Goal: Transaction & Acquisition: Book appointment/travel/reservation

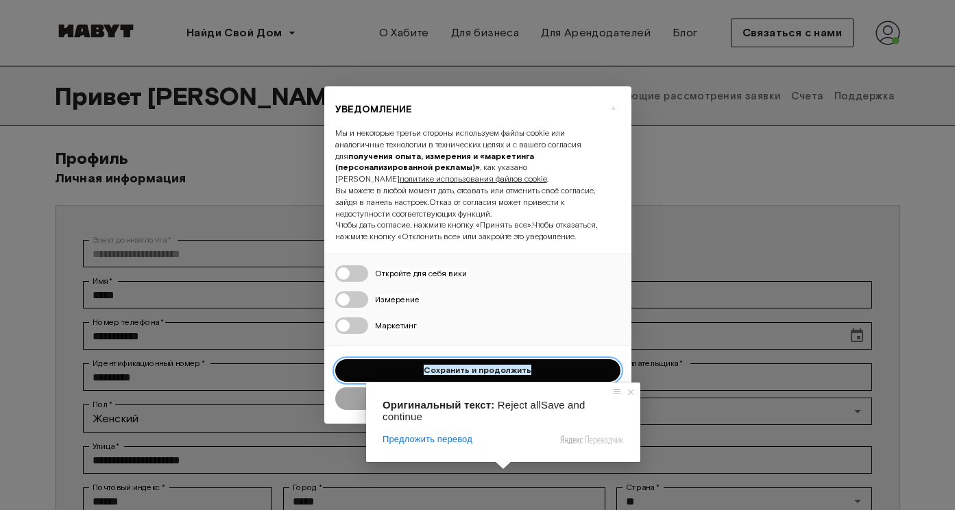
click at [508, 375] on ya-tr-span "Сохранить и продолжить" at bounding box center [477, 370] width 108 height 10
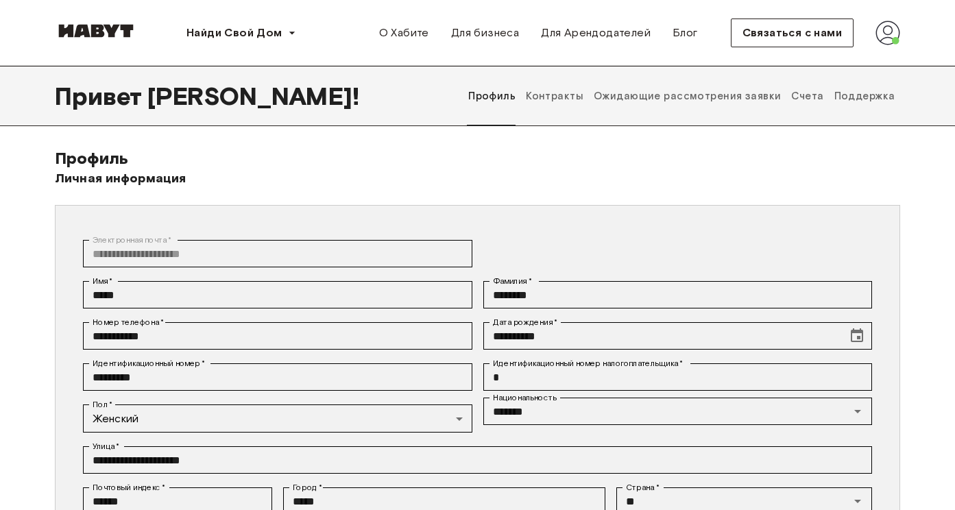
click at [665, 97] on ya-tr-span "Ожидающие рассмотрения заявки" at bounding box center [686, 96] width 187 height 13
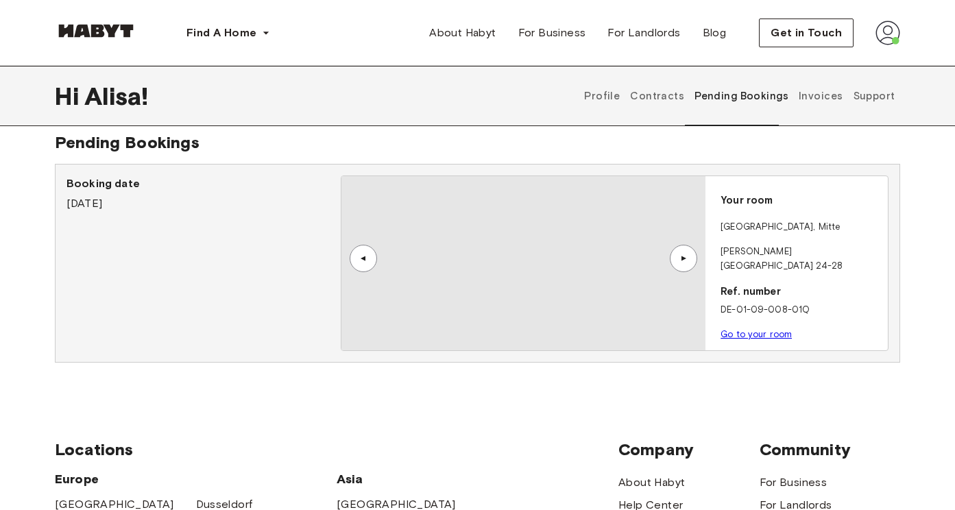
scroll to position [21, 0]
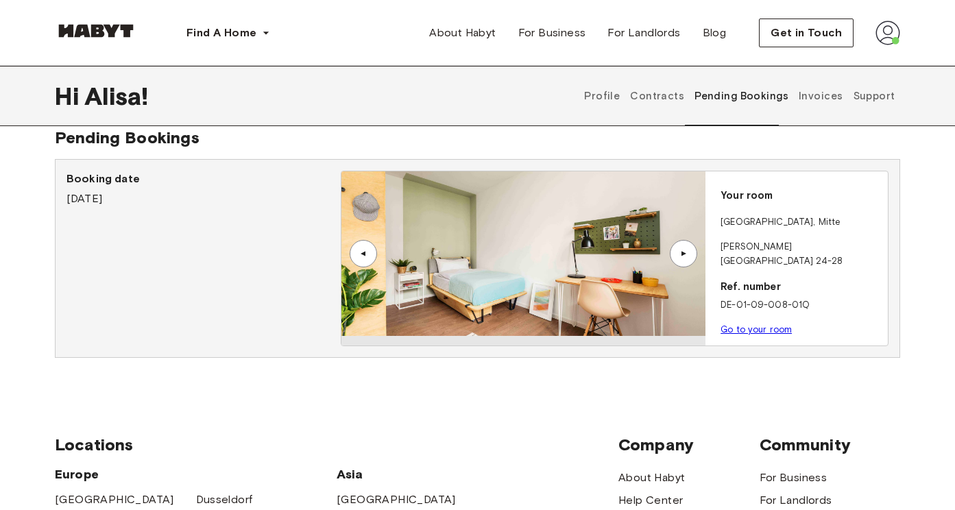
click at [670, 99] on ya-tr-span "Contracts" at bounding box center [657, 96] width 54 height 13
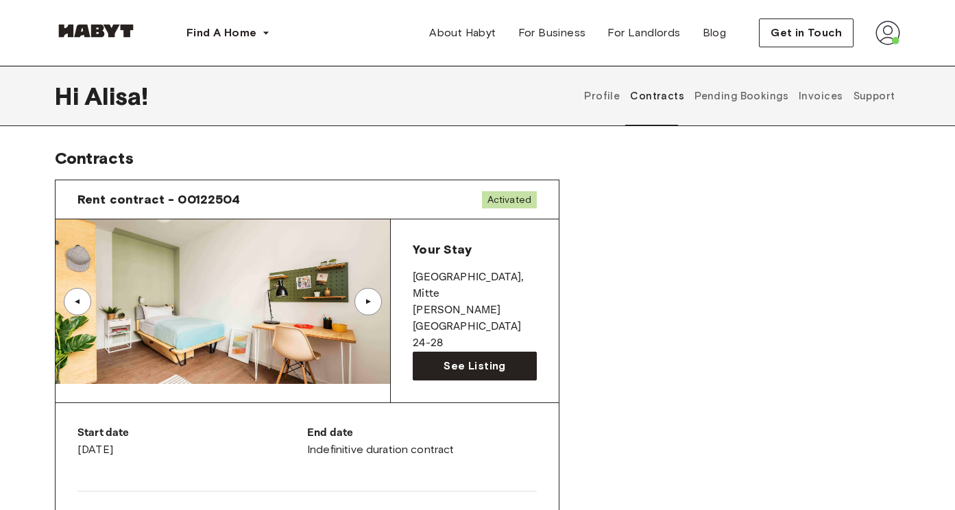
click at [373, 295] on div "▲" at bounding box center [367, 301] width 27 height 27
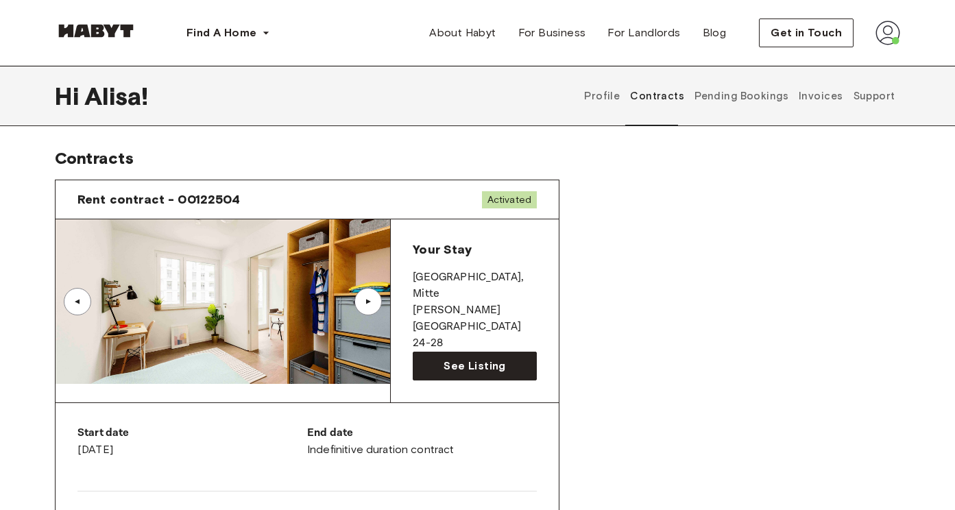
click at [373, 295] on div "▲" at bounding box center [367, 301] width 27 height 27
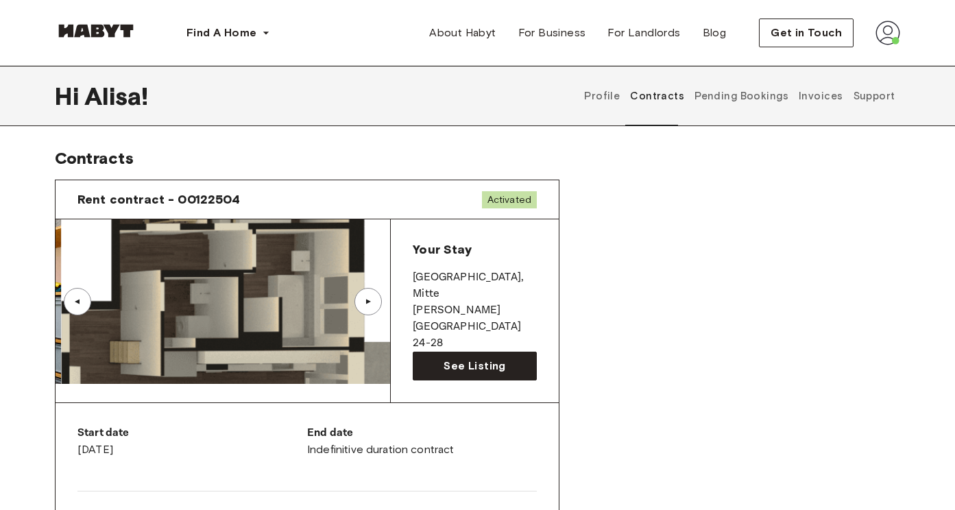
click at [373, 295] on div "▲" at bounding box center [367, 301] width 27 height 27
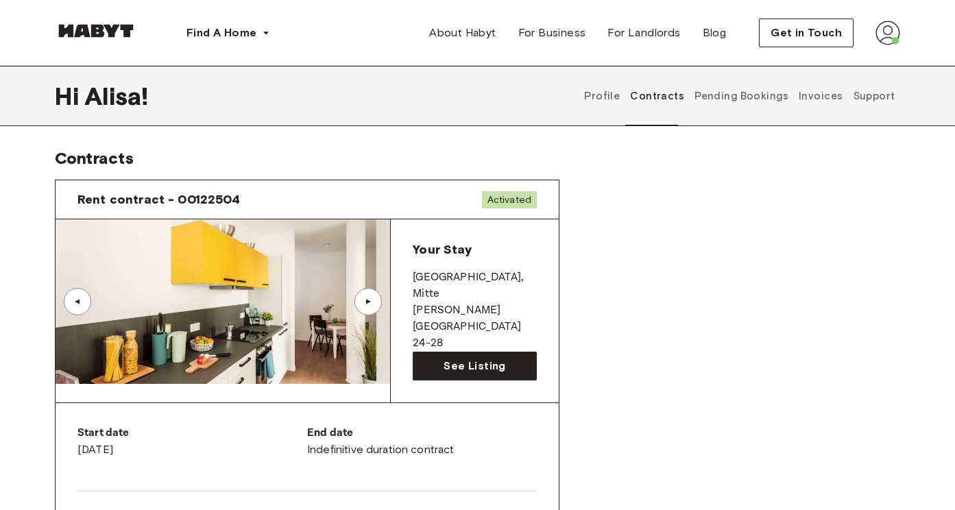
click at [732, 109] on button "Pending Bookings" at bounding box center [741, 96] width 97 height 60
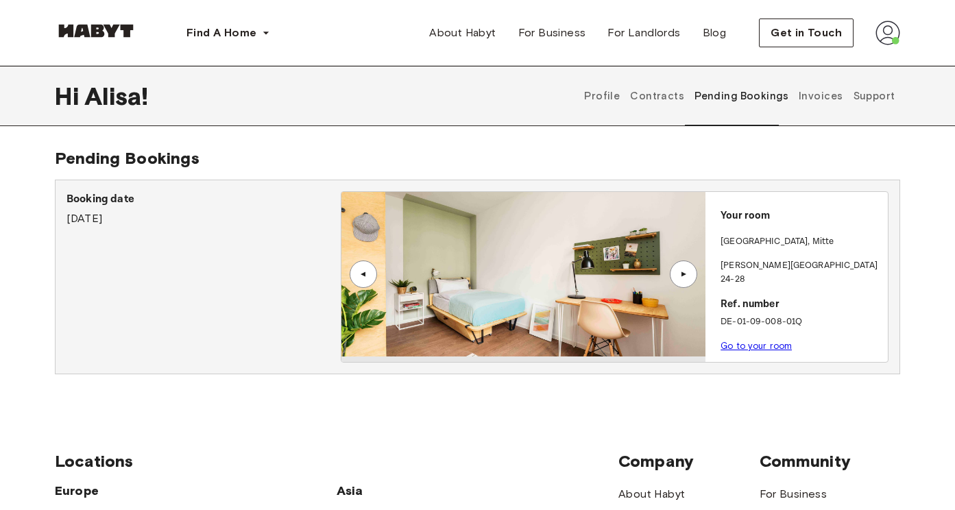
click at [802, 93] on ya-tr-span "Invoices" at bounding box center [820, 96] width 44 height 13
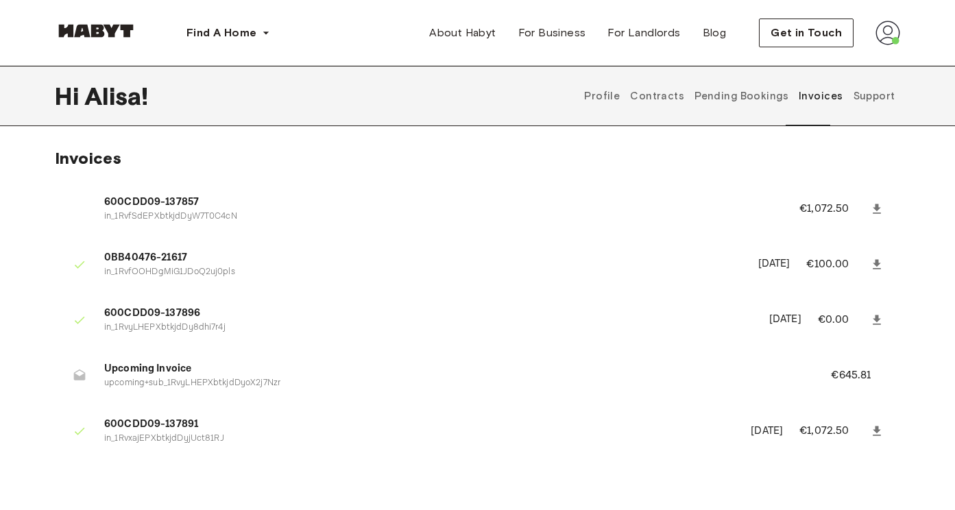
click at [870, 106] on button "Support" at bounding box center [873, 96] width 45 height 60
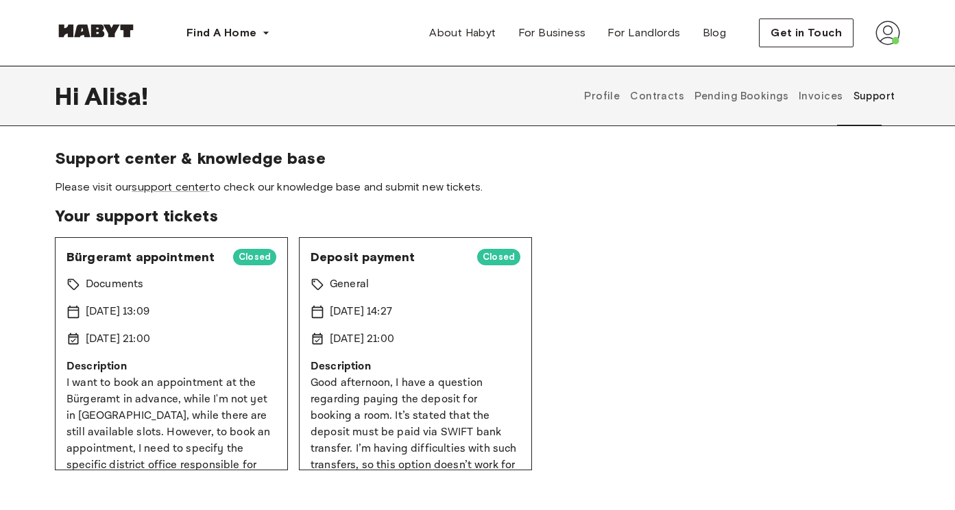
click at [635, 90] on div "Profile Contracts Pending Bookings Invoices Support" at bounding box center [739, 96] width 321 height 60
click at [619, 95] on ya-tr-span "Profile" at bounding box center [602, 96] width 36 height 13
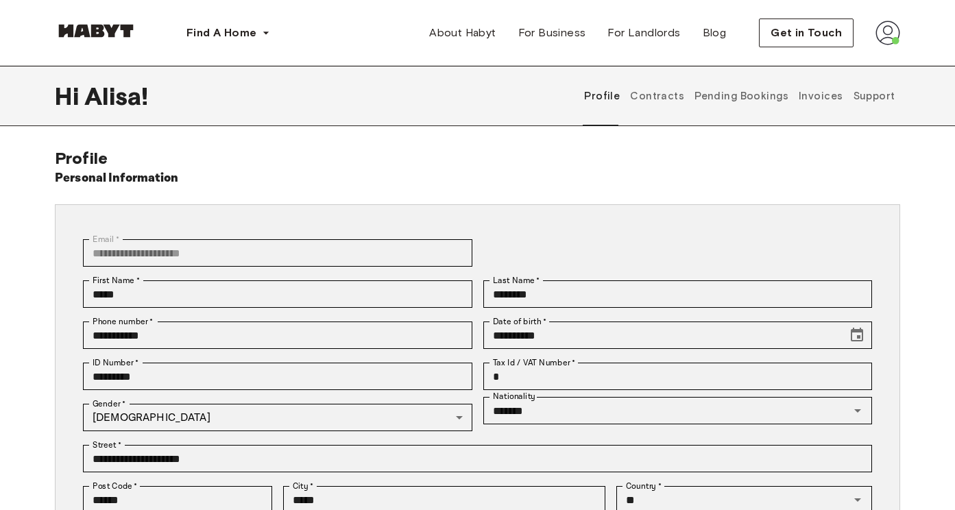
click at [670, 90] on ya-tr-span "Contracts" at bounding box center [657, 96] width 54 height 13
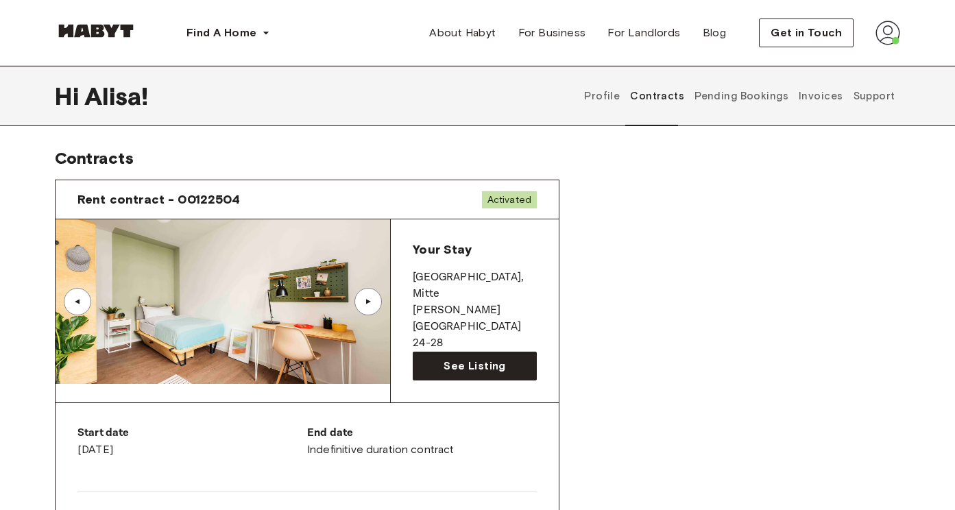
click at [716, 95] on ya-tr-span "Pending Bookings" at bounding box center [741, 96] width 94 height 13
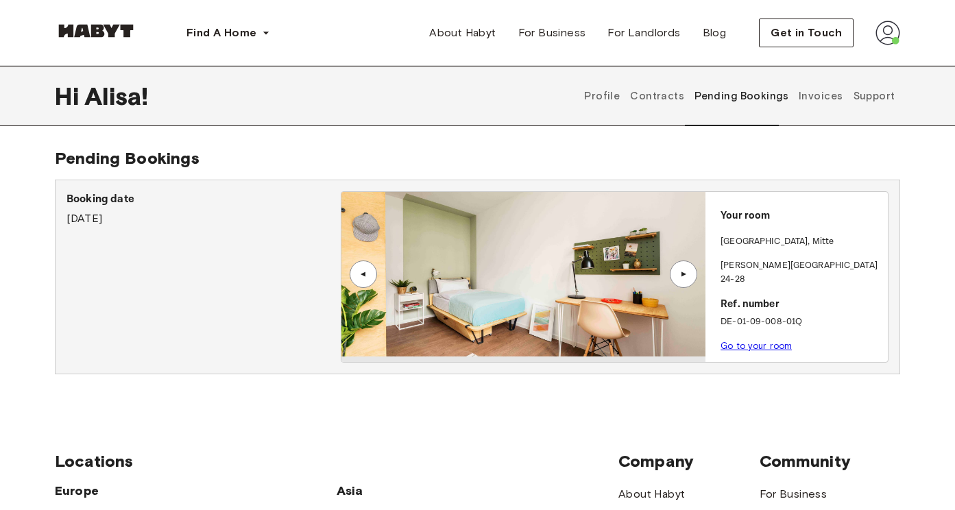
click at [678, 101] on ya-tr-span "Contracts" at bounding box center [657, 96] width 54 height 13
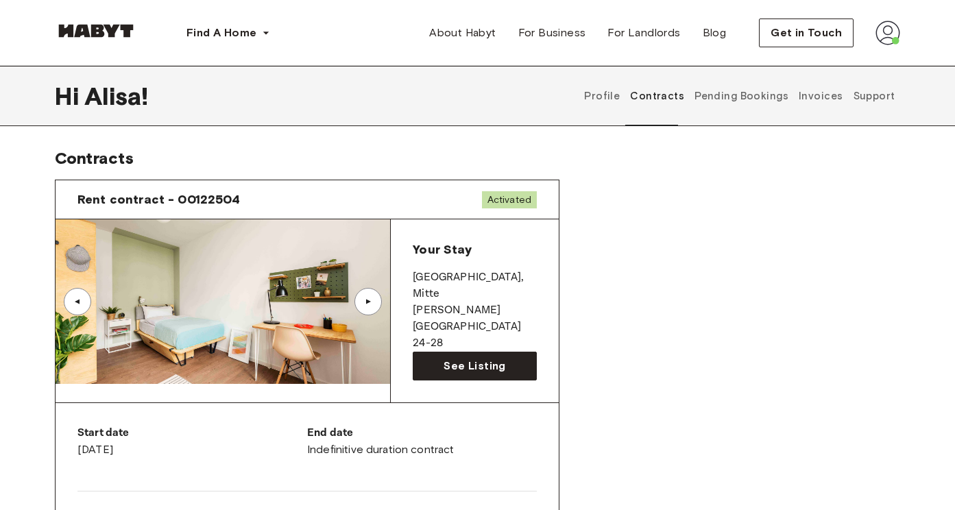
click at [765, 99] on ya-tr-span "Pending Bookings" at bounding box center [741, 96] width 94 height 13
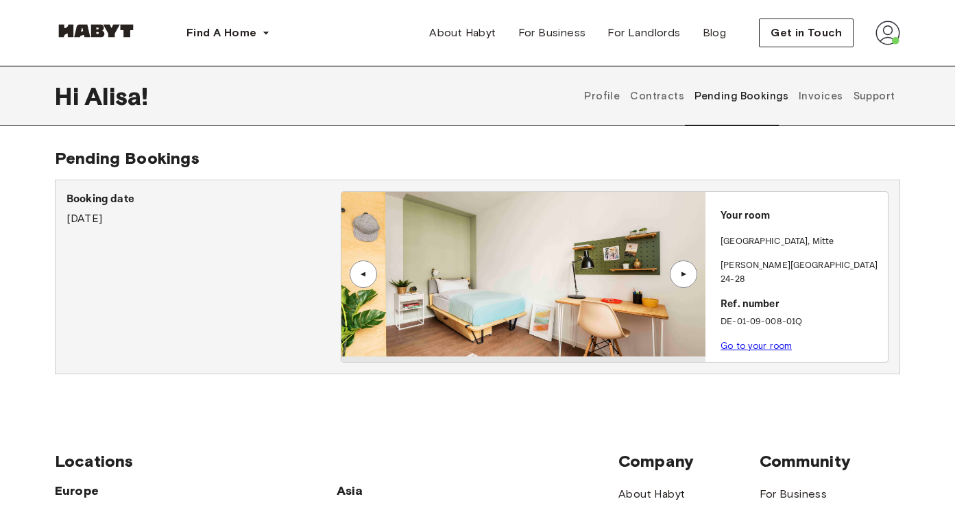
click at [831, 106] on button "Invoices" at bounding box center [820, 96] width 47 height 60
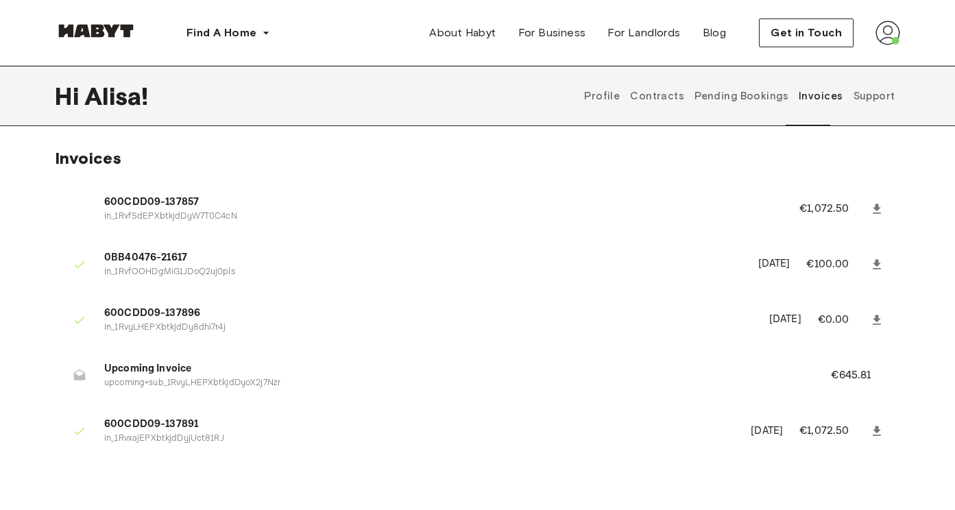
click at [722, 106] on button "Pending Bookings" at bounding box center [741, 96] width 97 height 60
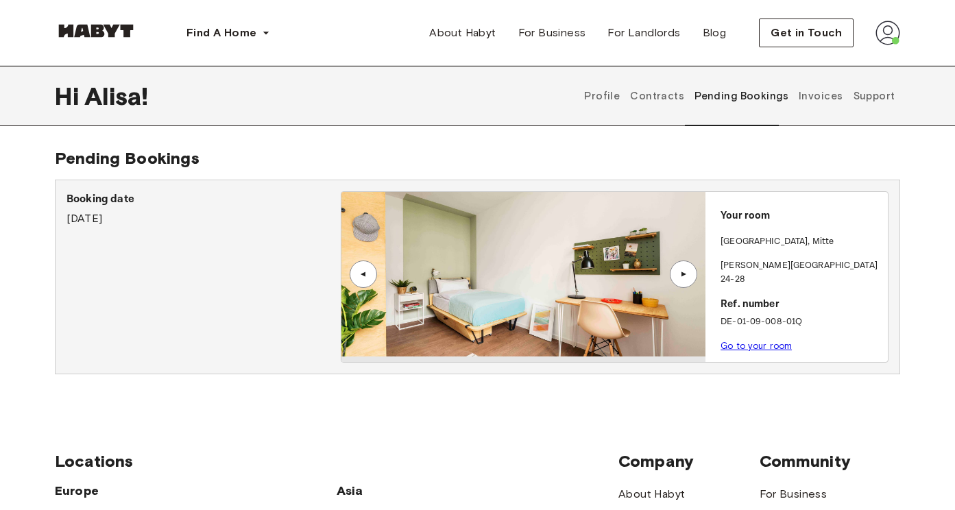
click at [639, 103] on div "Profile Contracts Pending Bookings Invoices Support" at bounding box center [739, 96] width 321 height 60
click at [674, 96] on ya-tr-span "Contracts" at bounding box center [657, 96] width 54 height 13
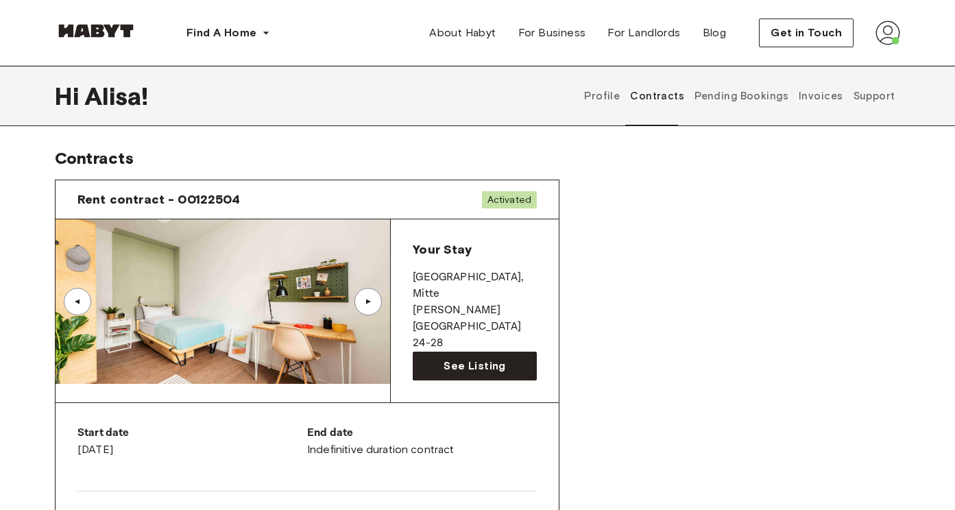
click at [372, 310] on div "▲" at bounding box center [367, 301] width 27 height 27
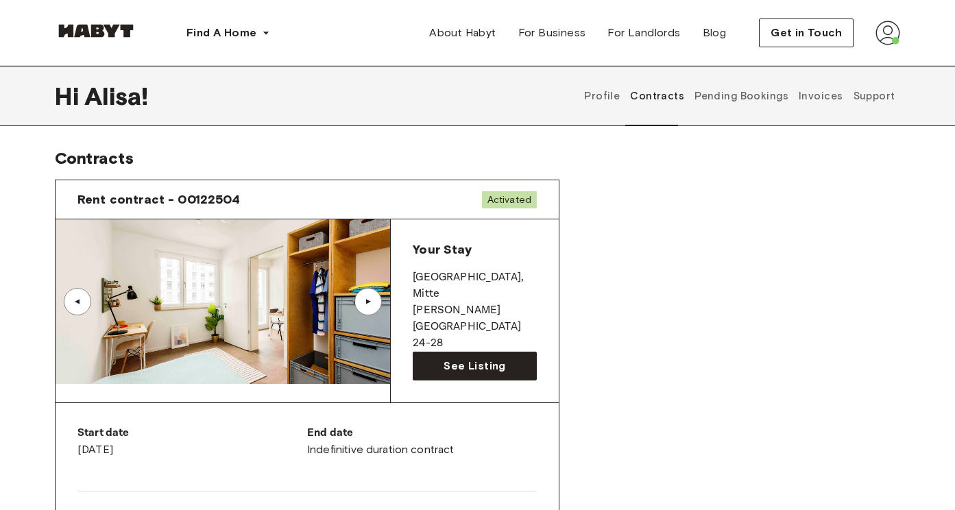
click at [372, 310] on div "▲" at bounding box center [367, 301] width 27 height 27
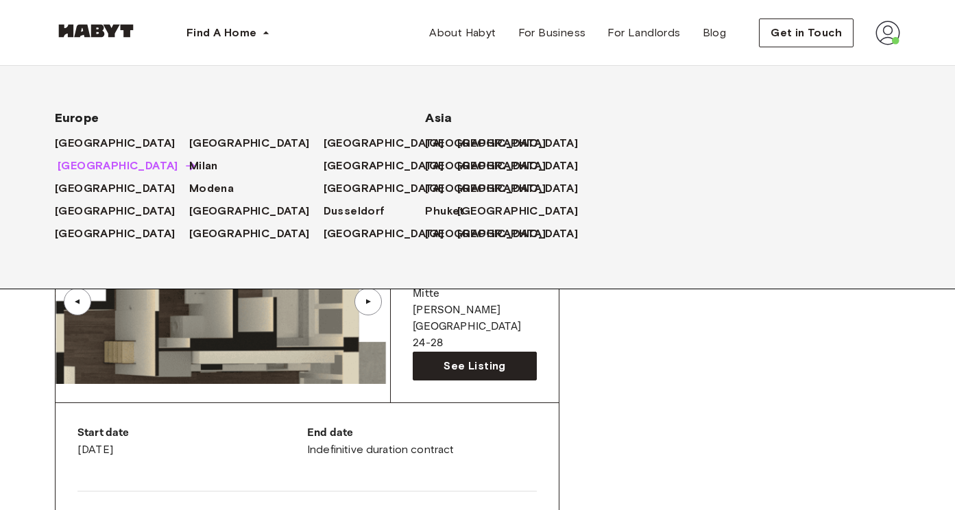
click at [82, 170] on span "[GEOGRAPHIC_DATA]" at bounding box center [118, 166] width 121 height 16
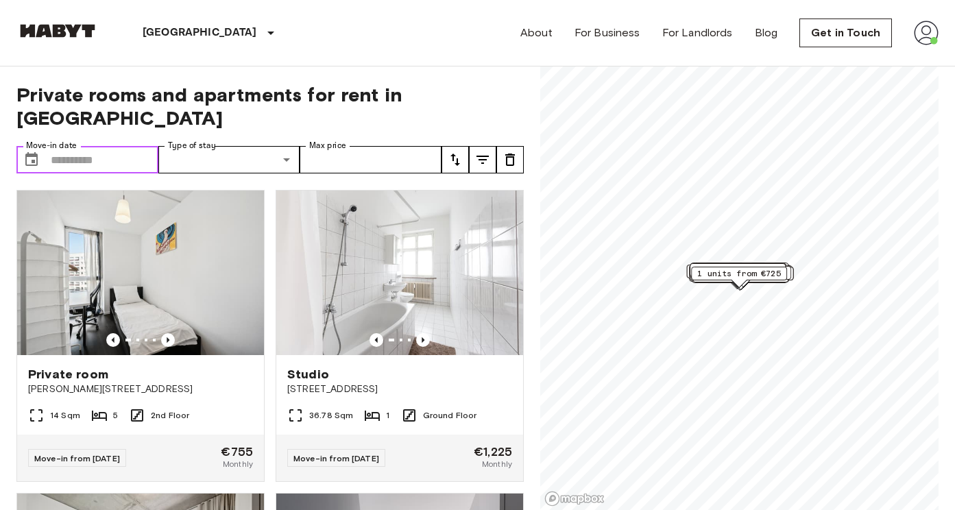
click at [113, 146] on input "Move-in date" at bounding box center [105, 159] width 108 height 27
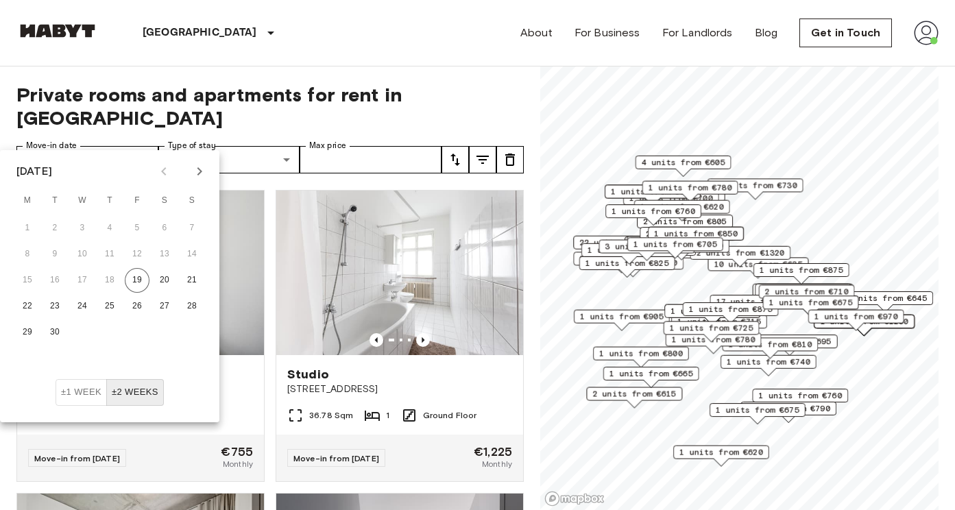
click at [186, 169] on div at bounding box center [181, 171] width 16 height 23
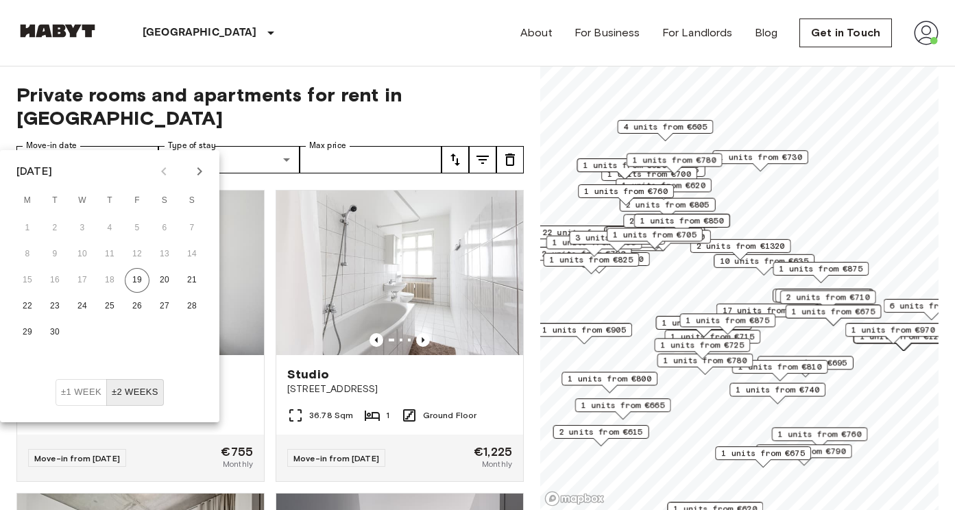
click at [199, 171] on icon "Next month" at bounding box center [199, 171] width 16 height 16
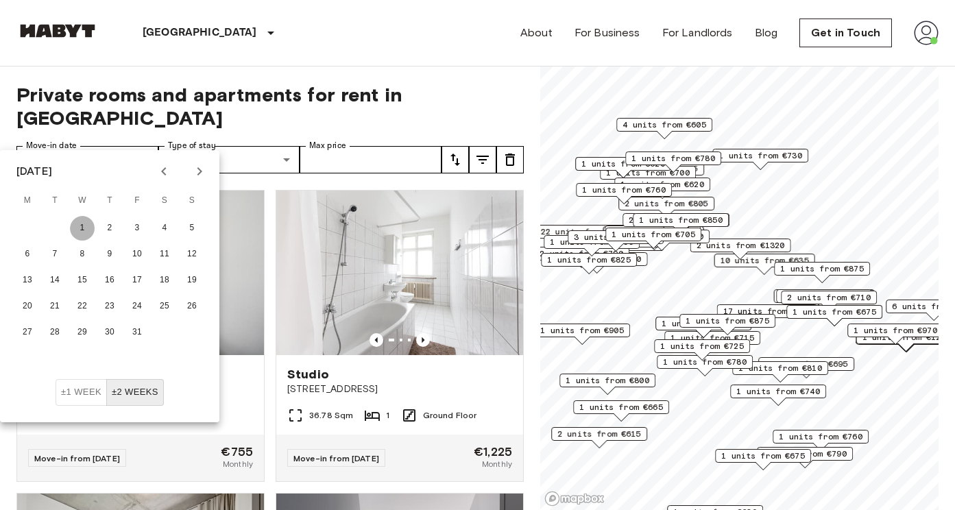
click at [72, 230] on button "1" at bounding box center [82, 228] width 25 height 25
type input "**********"
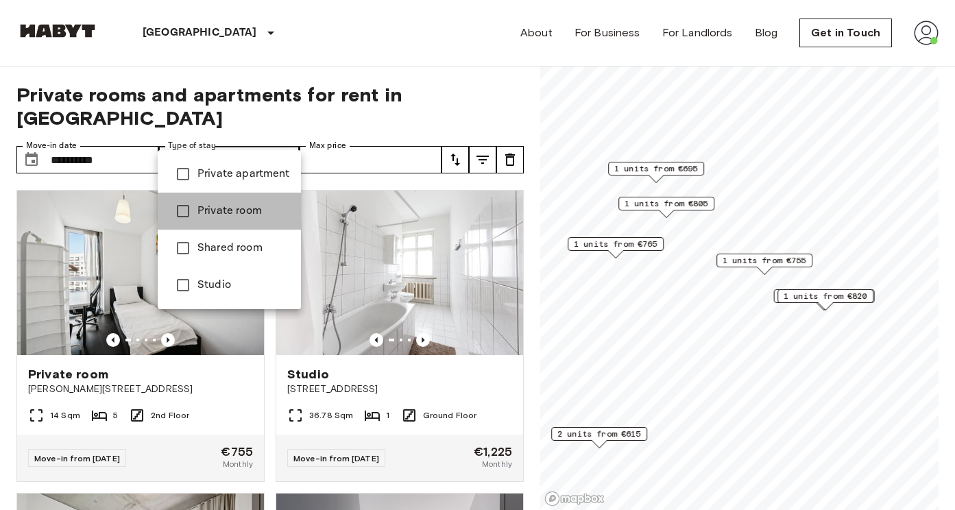
click at [229, 208] on span "Private room" at bounding box center [243, 211] width 93 height 16
type input "**********"
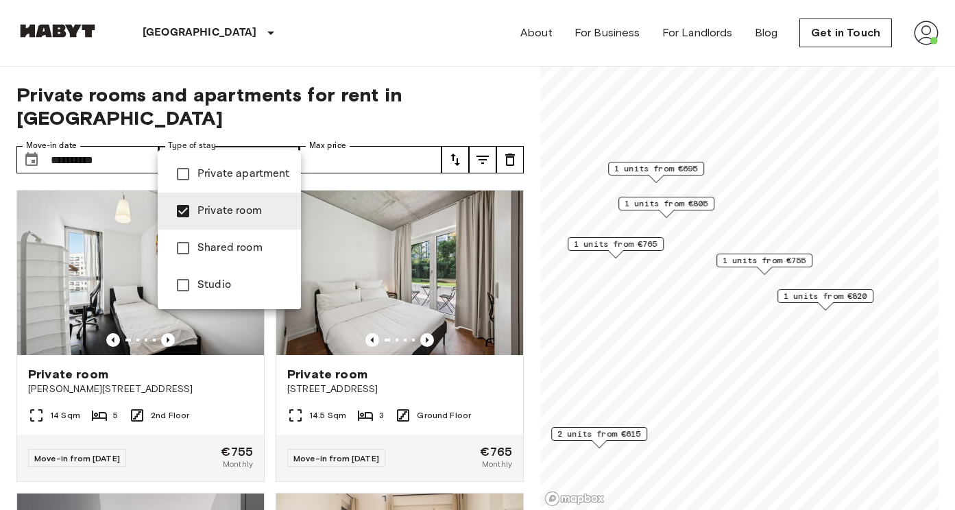
click at [404, 165] on div at bounding box center [477, 255] width 955 height 510
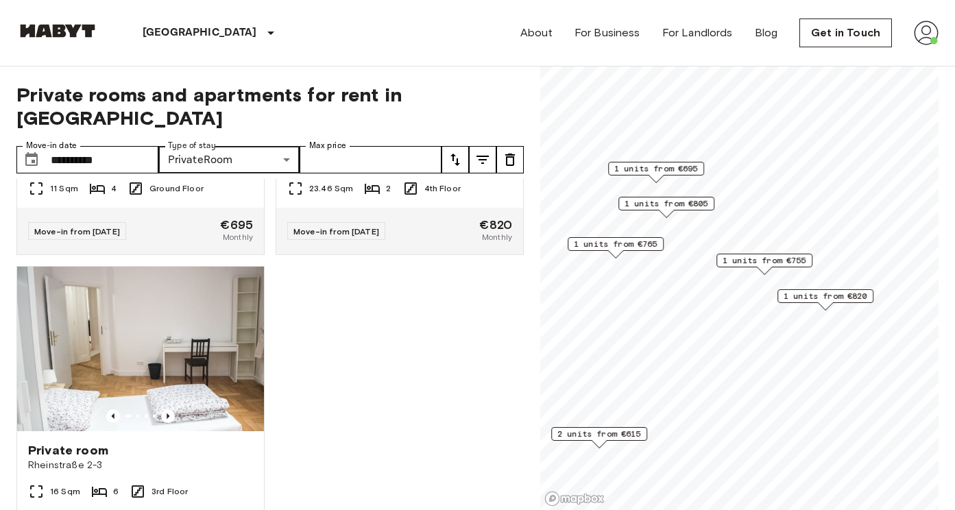
scroll to position [884, 0]
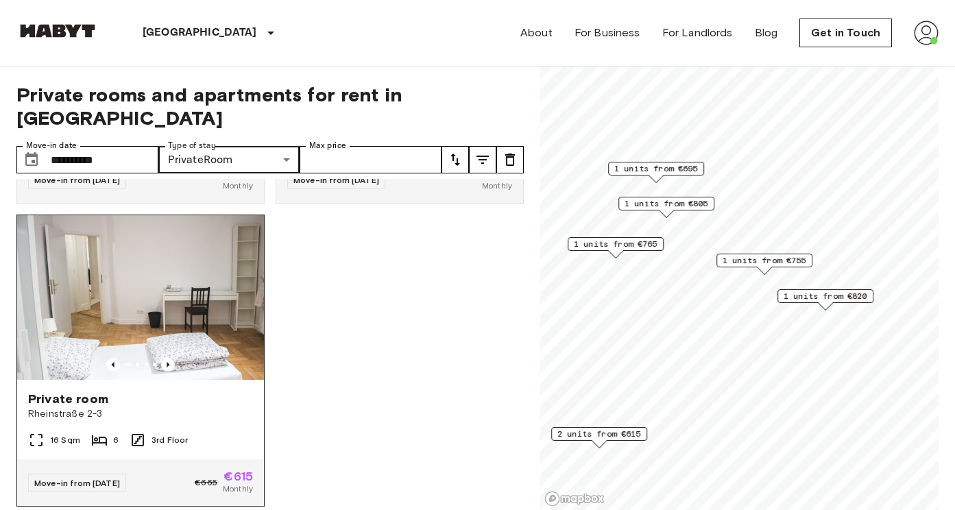
click at [206, 308] on img at bounding box center [140, 297] width 247 height 164
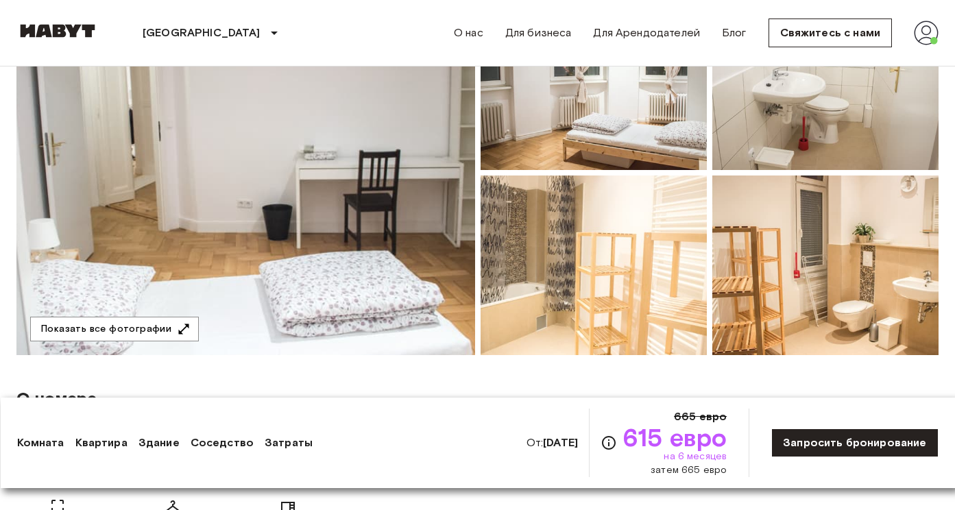
scroll to position [213, 0]
